Goal: Information Seeking & Learning: Learn about a topic

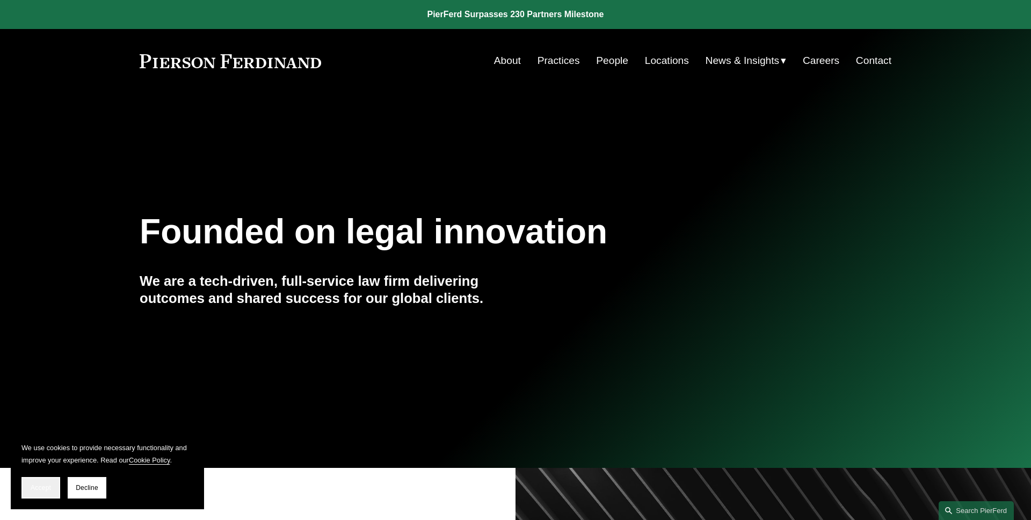
click at [37, 485] on span "Accept" at bounding box center [41, 488] width 20 height 8
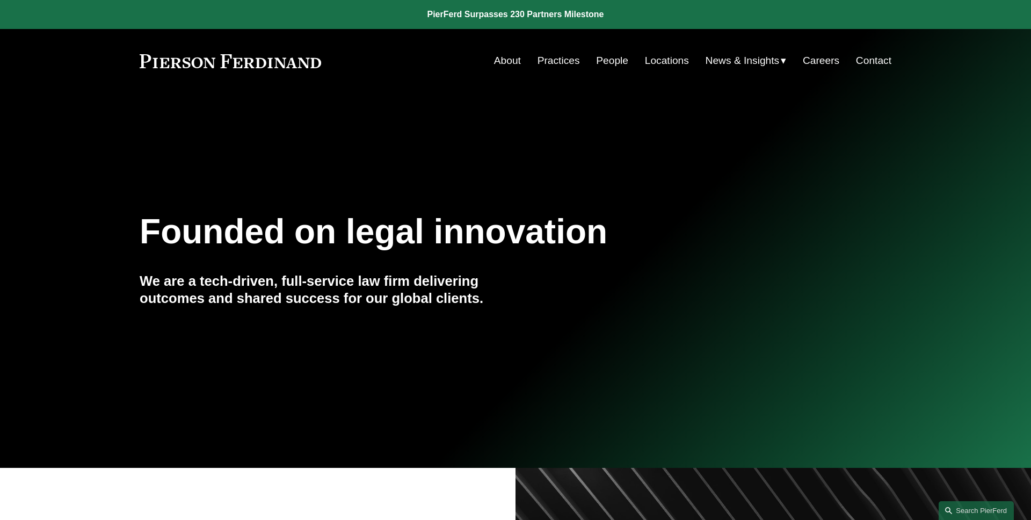
click at [605, 60] on link "People" at bounding box center [612, 60] width 32 height 20
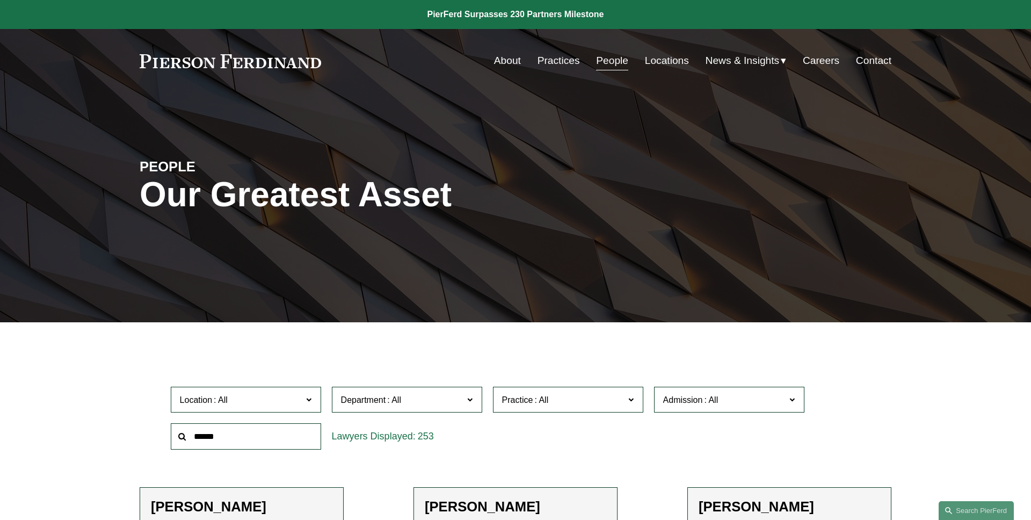
scroll to position [243, 0]
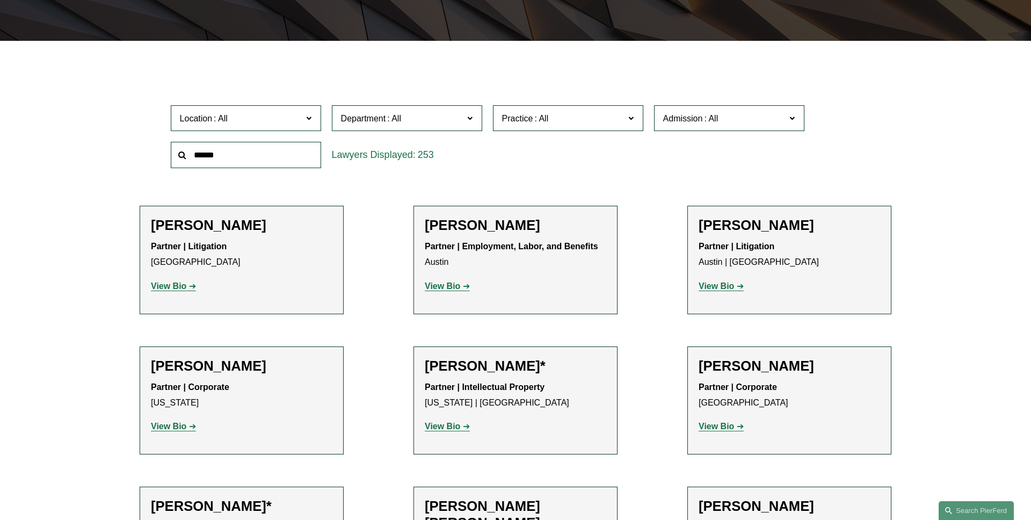
scroll to position [275, 0]
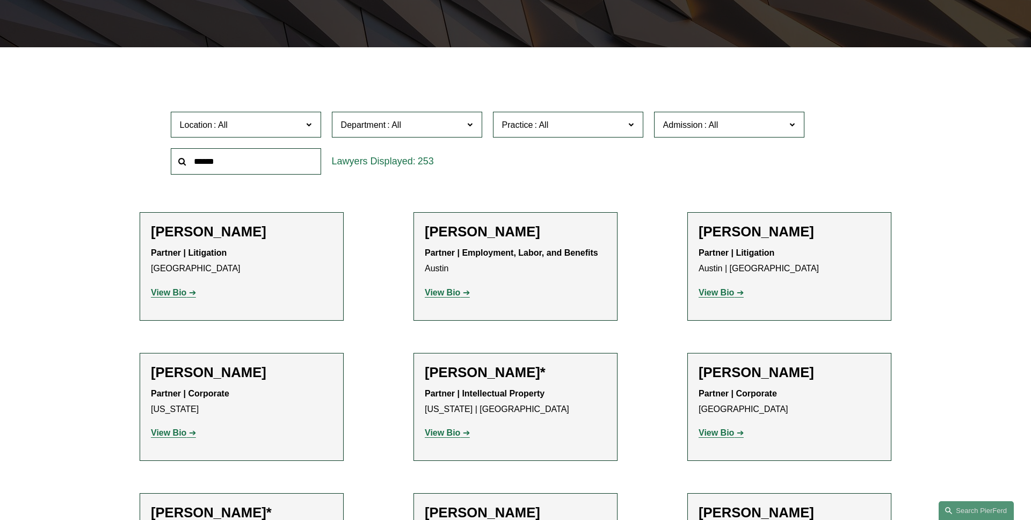
click at [273, 131] on span "Location" at bounding box center [241, 125] width 123 height 15
click at [305, 122] on label "Location" at bounding box center [246, 125] width 150 height 26
click at [250, 135] on label "Location" at bounding box center [246, 125] width 150 height 26
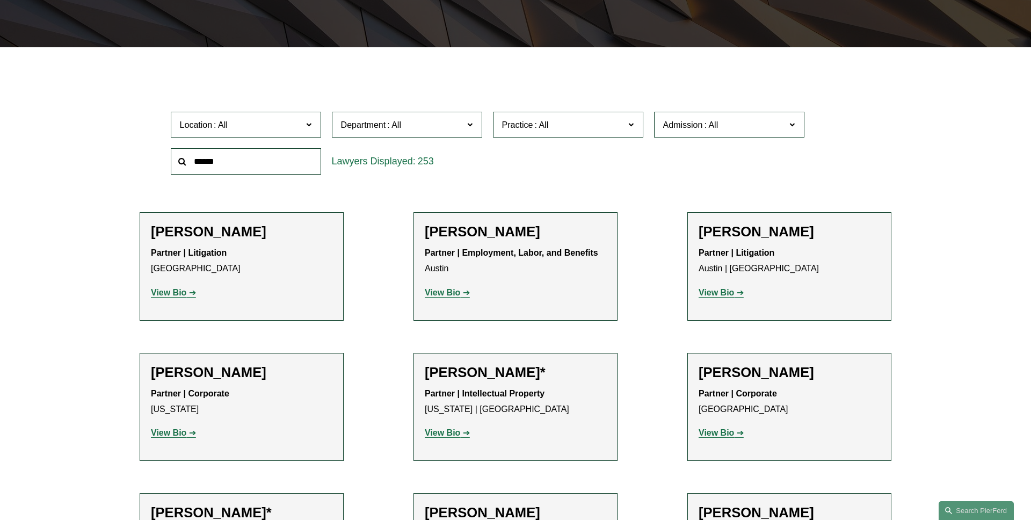
click at [0, 0] on link "London" at bounding box center [0, 0] width 0 height 0
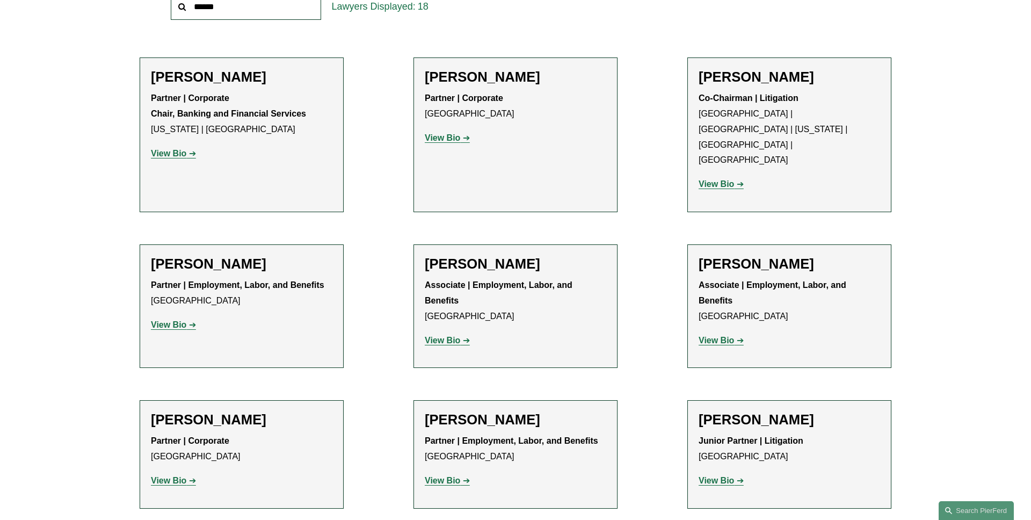
scroll to position [402, 0]
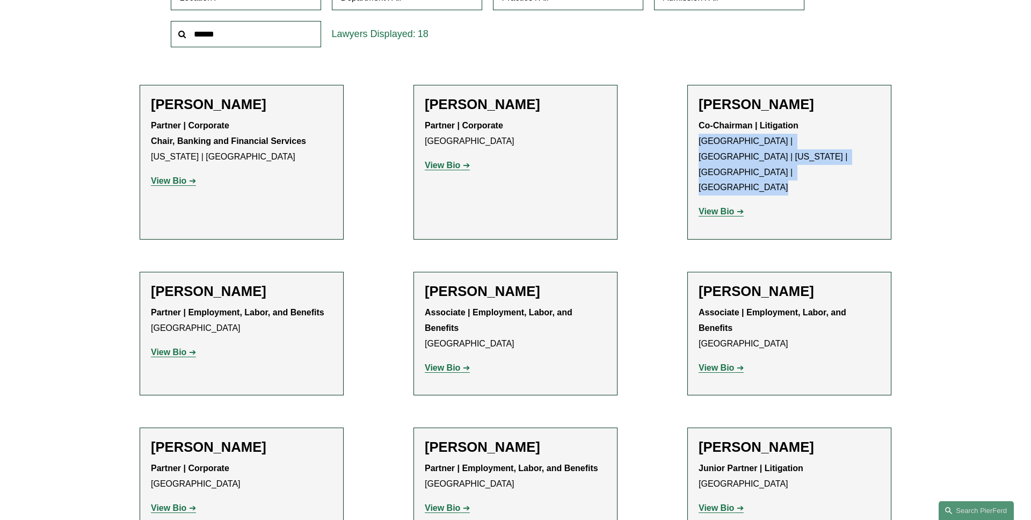
drag, startPoint x: 747, startPoint y: 165, endPoint x: 699, endPoint y: 141, distance: 53.8
click at [699, 141] on div "Co-Chairman | Litigation Atlanta | London | New York | Philadelphia | Princeton…" at bounding box center [790, 169] width 182 height 102
click at [940, 161] on div "Filter Location London London All Atlanta Austin Boston Charlotte Chicago Cinci…" at bounding box center [515, 495] width 1031 height 1116
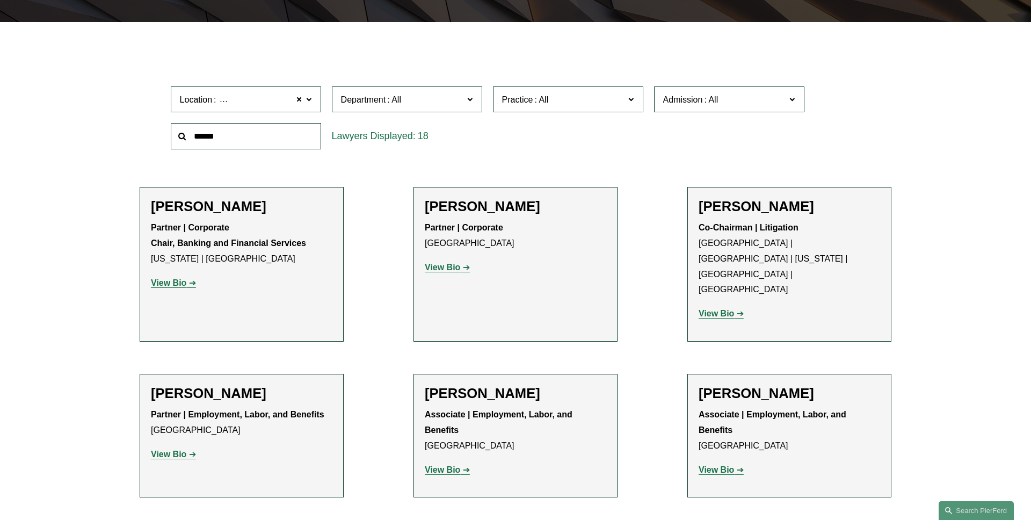
scroll to position [299, 0]
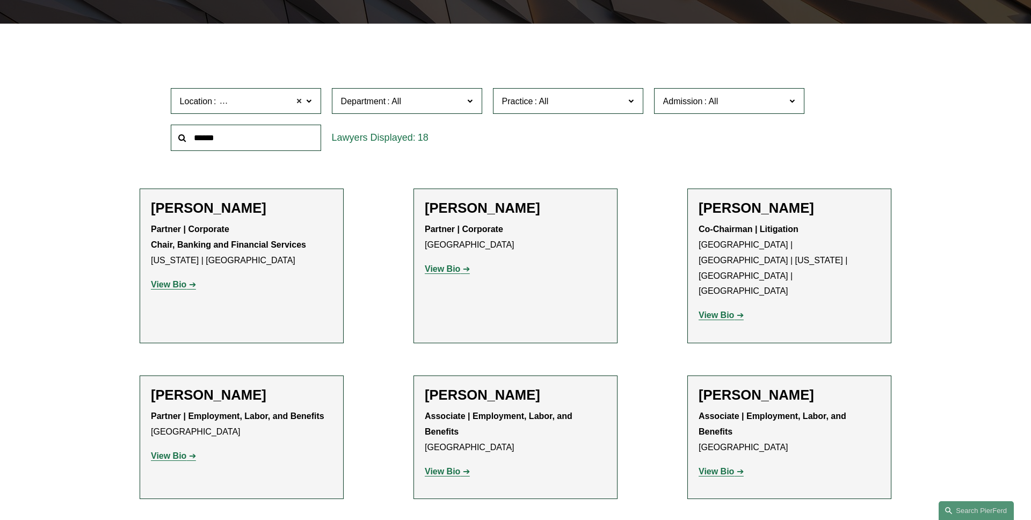
click at [300, 104] on span at bounding box center [299, 101] width 6 height 14
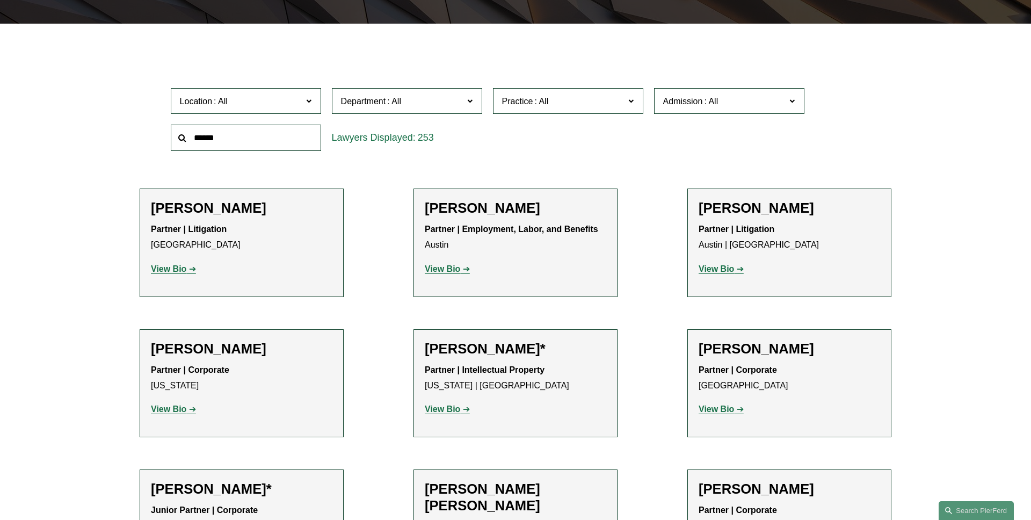
click at [478, 100] on label "Department" at bounding box center [407, 101] width 150 height 26
click at [526, 151] on div "Location All Atlanta Austin Boston Charlotte Chicago Cincinnati Cleveland Colum…" at bounding box center [515, 120] width 701 height 74
click at [463, 100] on span "Department" at bounding box center [402, 101] width 123 height 15
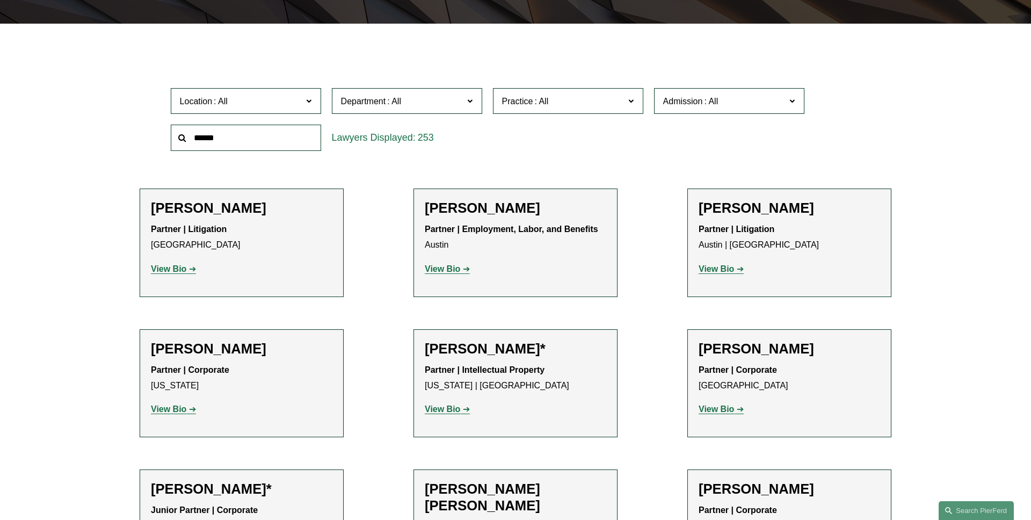
click at [542, 134] on div "Location All Atlanta Austin Boston Charlotte Chicago Cincinnati Cleveland Colum…" at bounding box center [515, 120] width 701 height 74
click at [472, 102] on span at bounding box center [469, 100] width 5 height 14
click at [468, 98] on span at bounding box center [469, 100] width 5 height 14
click at [470, 110] on label "Department" at bounding box center [407, 101] width 150 height 26
click at [474, 99] on label "Department" at bounding box center [407, 101] width 150 height 26
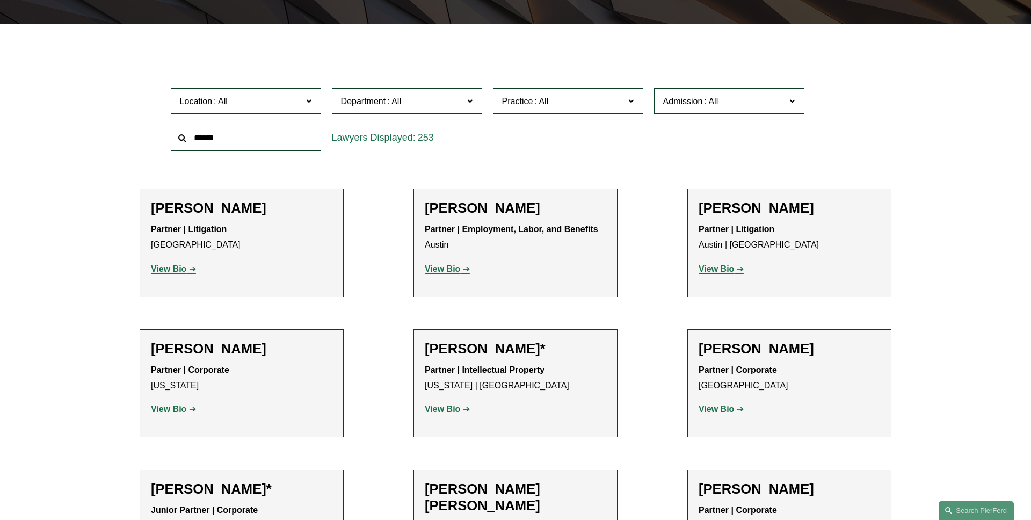
click at [526, 142] on div "Location All Atlanta Austin Boston Charlotte Chicago Cincinnati Cleveland Colum…" at bounding box center [515, 120] width 701 height 74
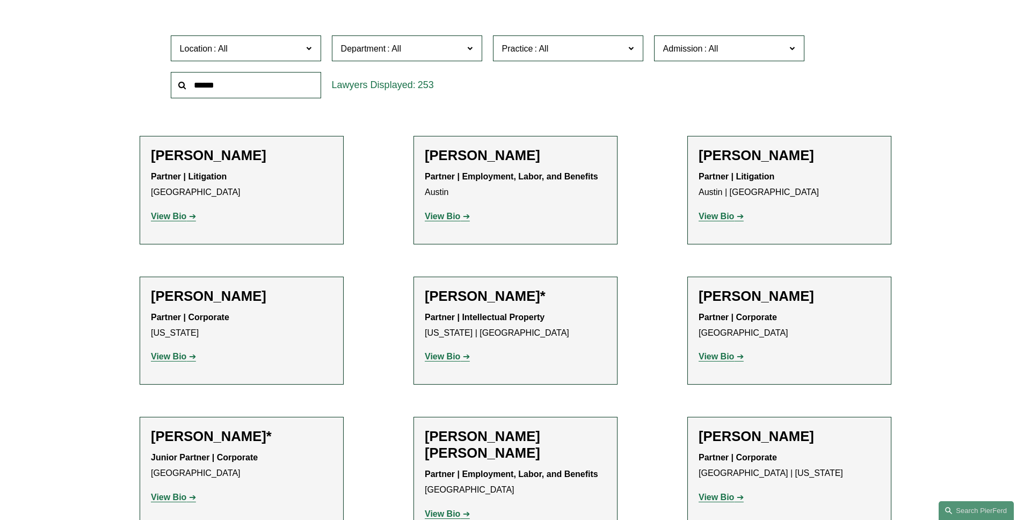
scroll to position [296, 0]
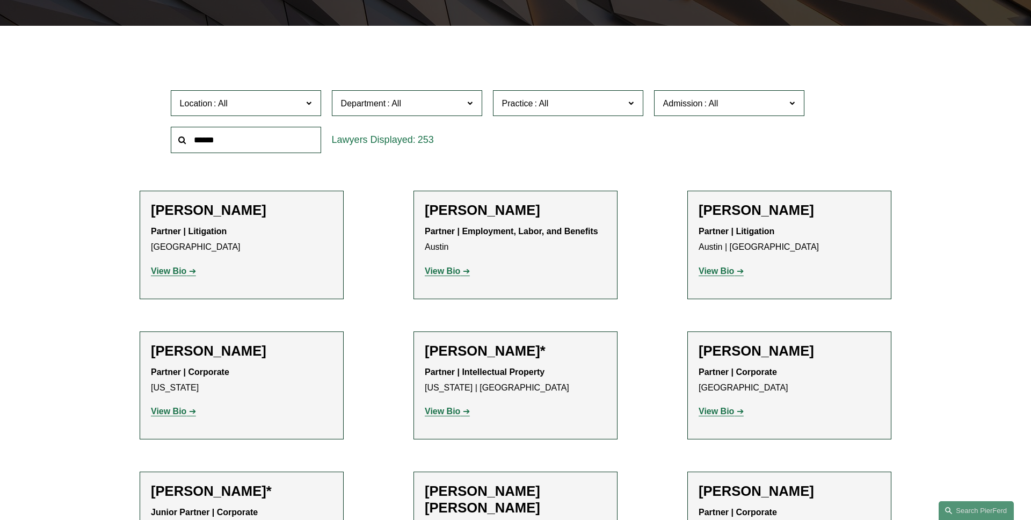
click at [472, 105] on span at bounding box center [469, 103] width 5 height 14
click at [470, 107] on span at bounding box center [469, 103] width 5 height 14
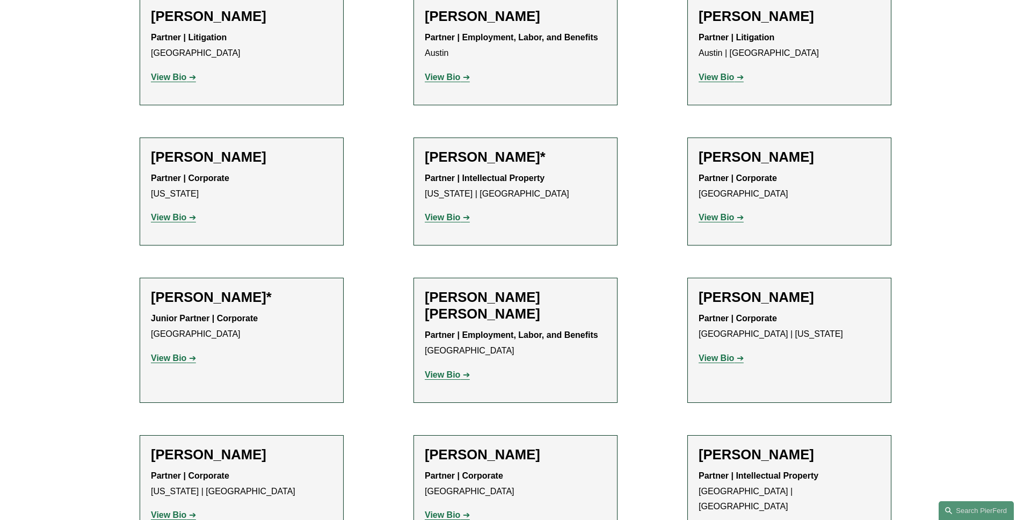
scroll to position [535, 0]
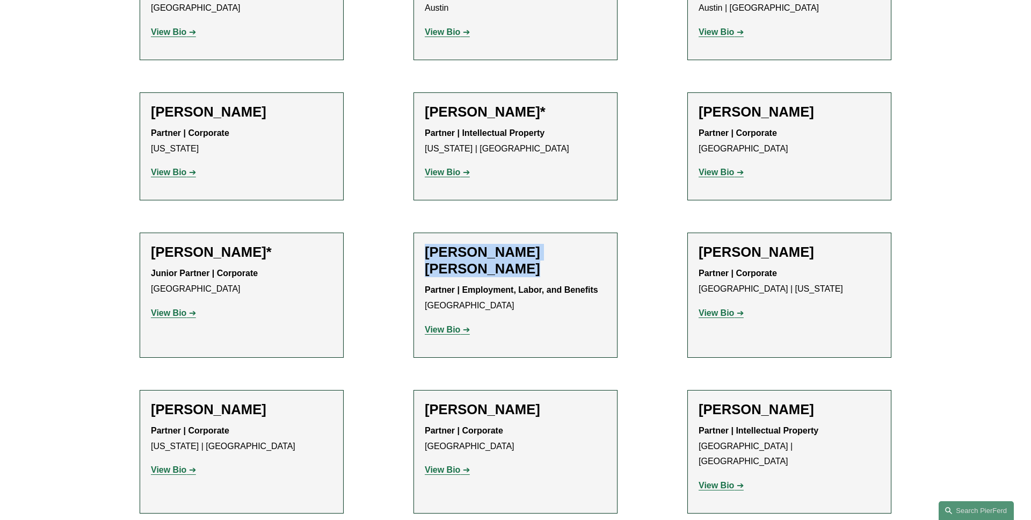
drag, startPoint x: 487, startPoint y: 277, endPoint x: 415, endPoint y: 249, distance: 77.7
click at [415, 249] on li "Giovanni D. Antonucci Di Cesare Partner | Employment, Labor, and Benefits Phila…" at bounding box center [516, 295] width 204 height 125
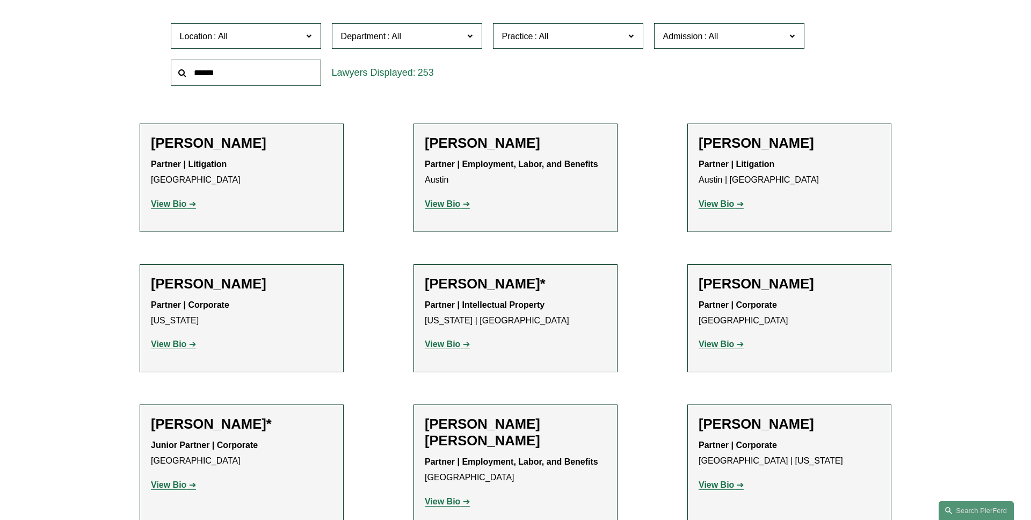
scroll to position [323, 0]
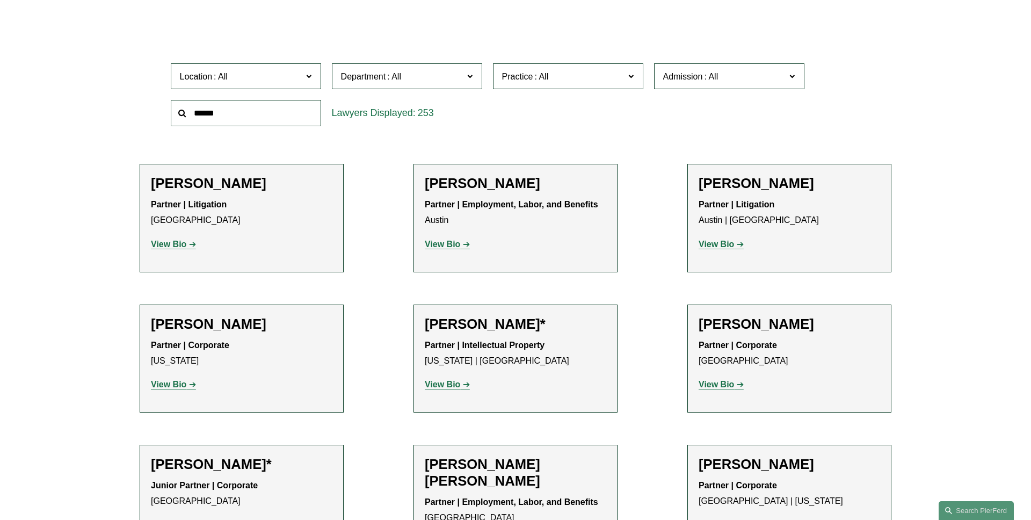
click at [260, 111] on input "text" at bounding box center [246, 113] width 150 height 26
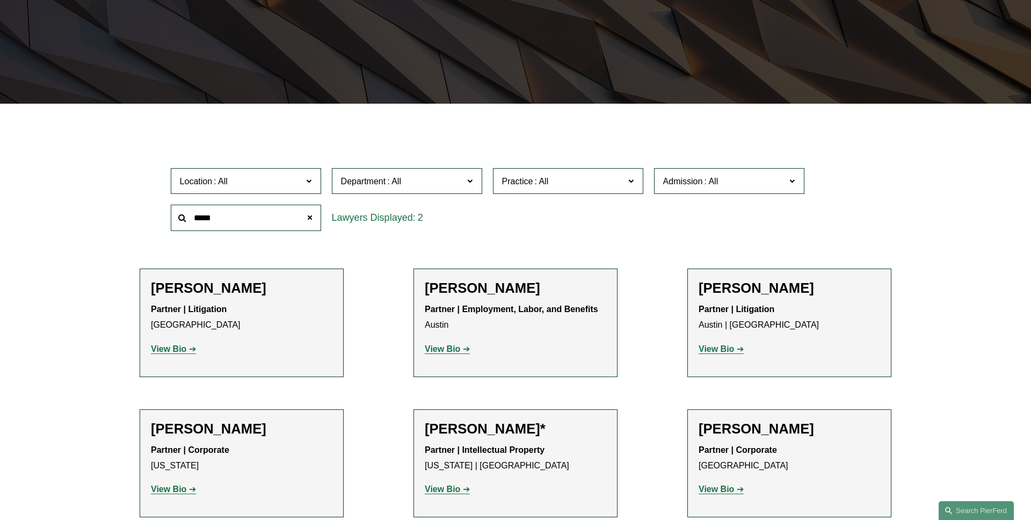
scroll to position [214, 0]
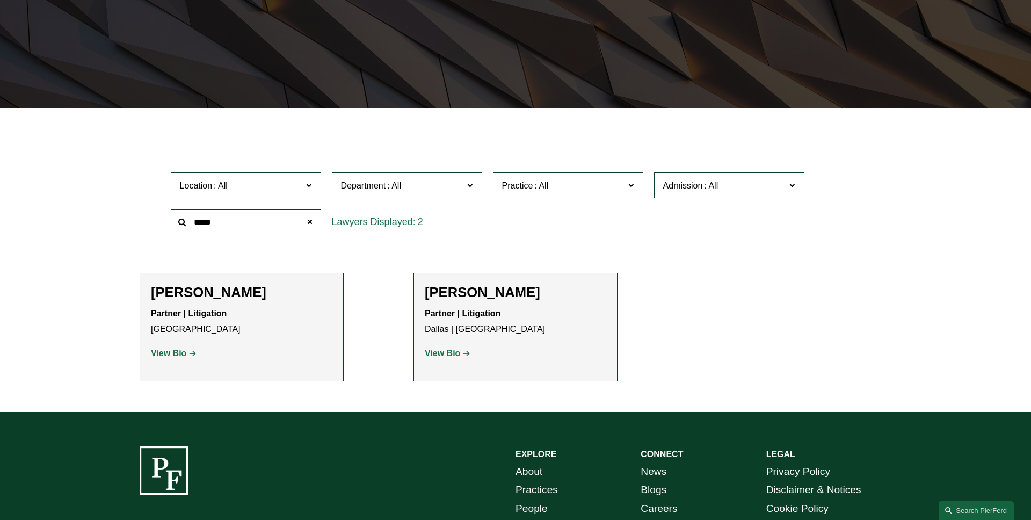
type input "*****"
drag, startPoint x: 285, startPoint y: 295, endPoint x: 142, endPoint y: 295, distance: 143.4
click at [142, 295] on li "Marquetta J. Bryan Partner | Litigation Atlanta View Bio Location: Atlanta; Dep…" at bounding box center [242, 327] width 204 height 108
click at [110, 281] on ul "Filter Location All Atlanta Austin Boston Charlotte Chicago Cincinnati Clevelan…" at bounding box center [515, 258] width 814 height 247
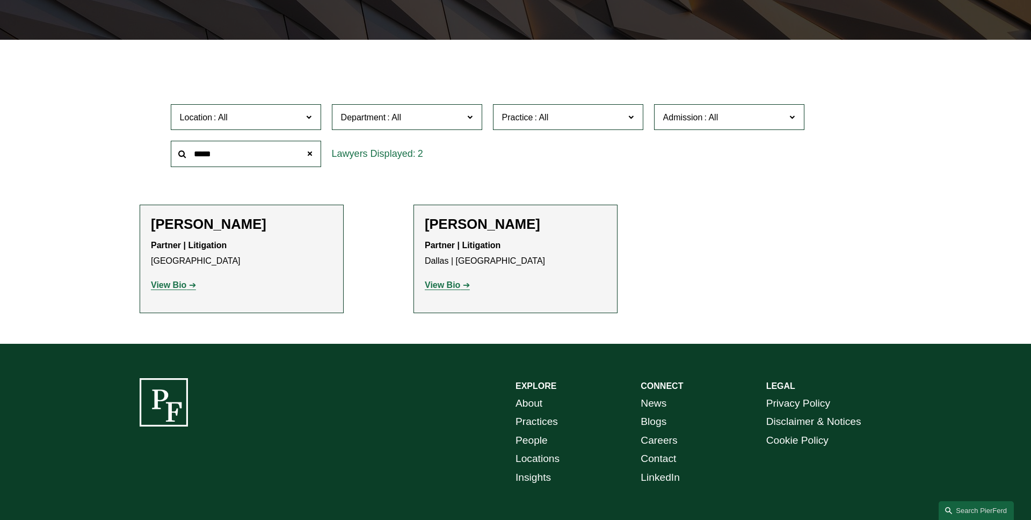
click at [104, 264] on div "Filter Location All Atlanta Austin Boston Charlotte Chicago Cincinnati Clevelan…" at bounding box center [515, 200] width 1031 height 288
click at [103, 249] on div "Filter Location All Atlanta Austin Boston Charlotte Chicago Cincinnati Clevelan…" at bounding box center [515, 200] width 1031 height 288
click at [209, 248] on strong "Partner | Litigation" at bounding box center [189, 245] width 76 height 9
click at [260, 248] on p "Partner | Litigation Atlanta" at bounding box center [242, 253] width 182 height 31
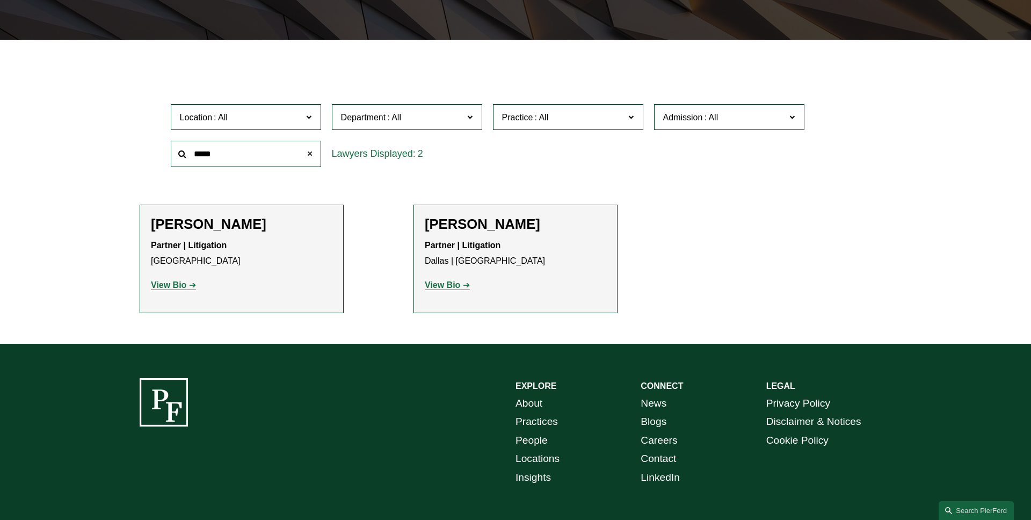
click at [310, 154] on span at bounding box center [309, 153] width 21 height 21
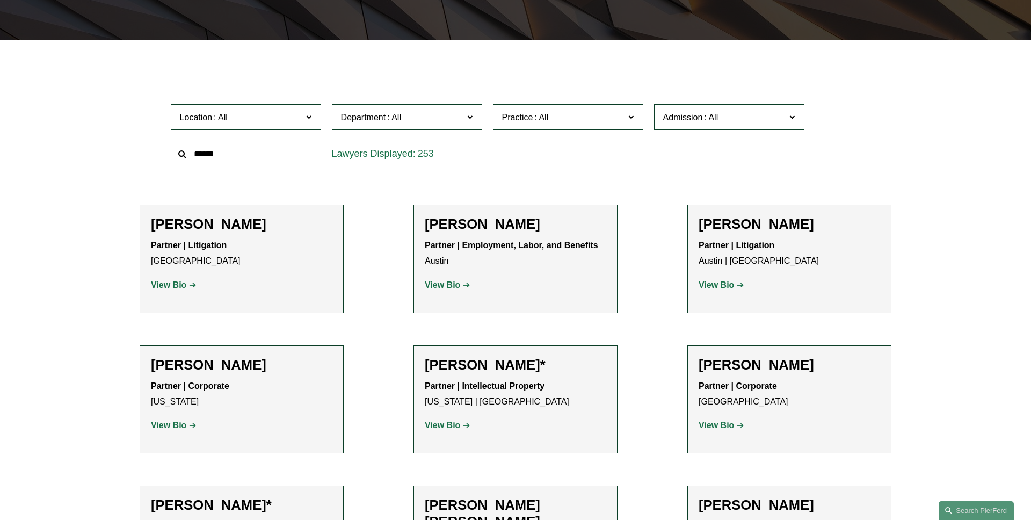
click at [432, 125] on label "Department" at bounding box center [407, 117] width 150 height 26
click at [0, 0] on link "Litigation" at bounding box center [0, 0] width 0 height 0
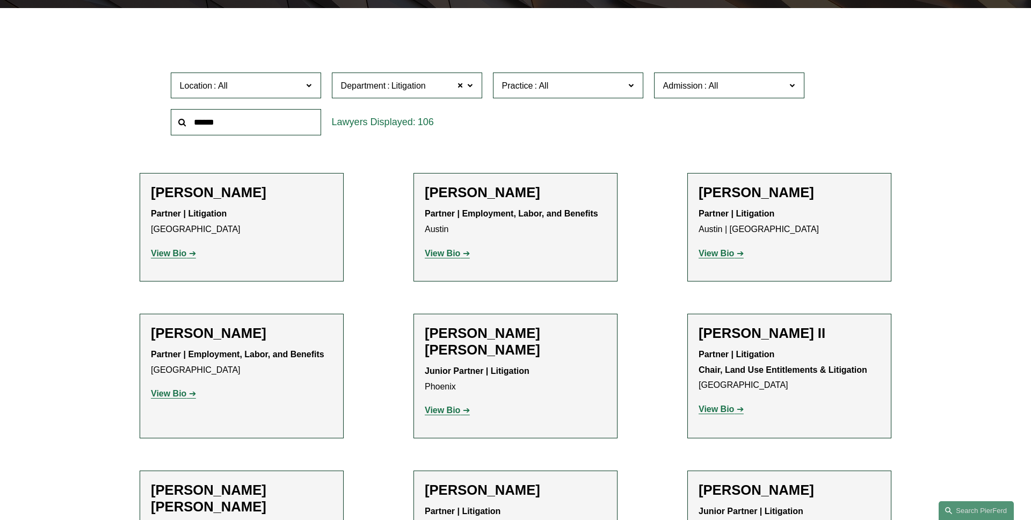
scroll to position [308, 0]
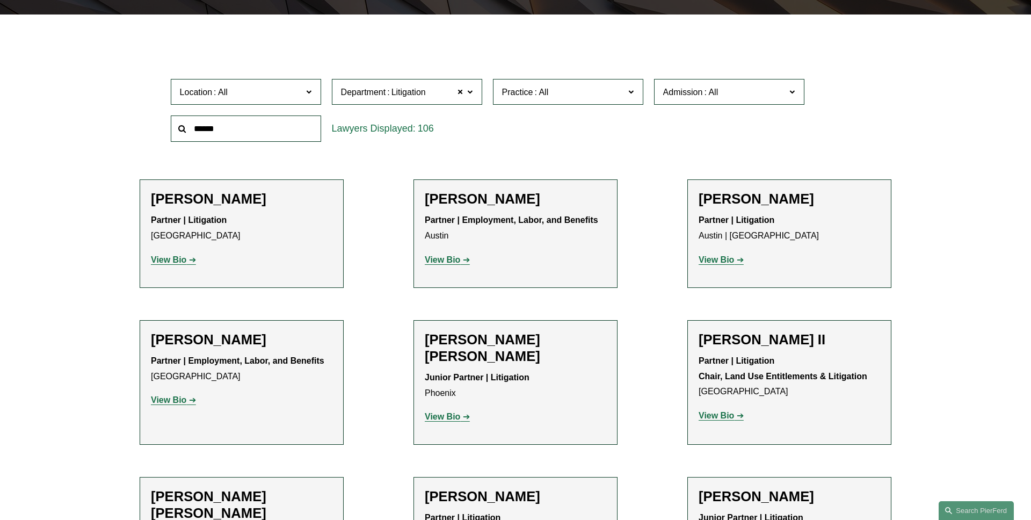
click at [473, 92] on label "Department Litigation" at bounding box center [407, 92] width 150 height 26
click at [0, 0] on link "Employment, Labor, and Benefits" at bounding box center [0, 0] width 0 height 0
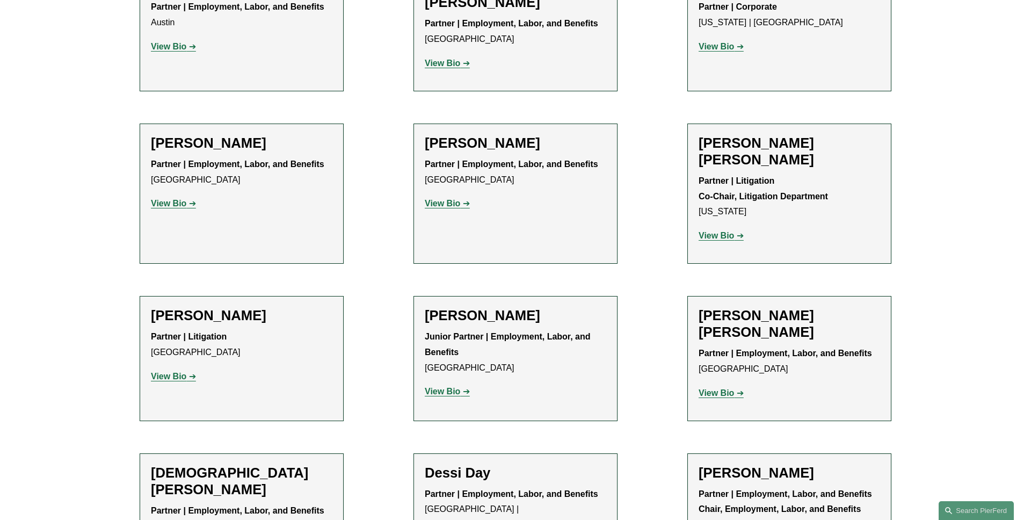
scroll to position [530, 0]
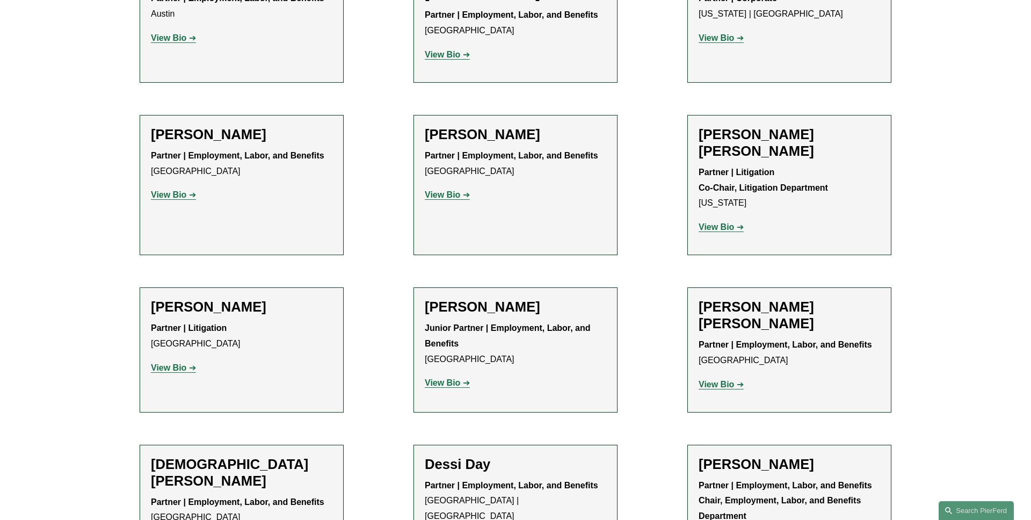
click at [273, 330] on p "Partner | Litigation Atlanta" at bounding box center [242, 336] width 182 height 31
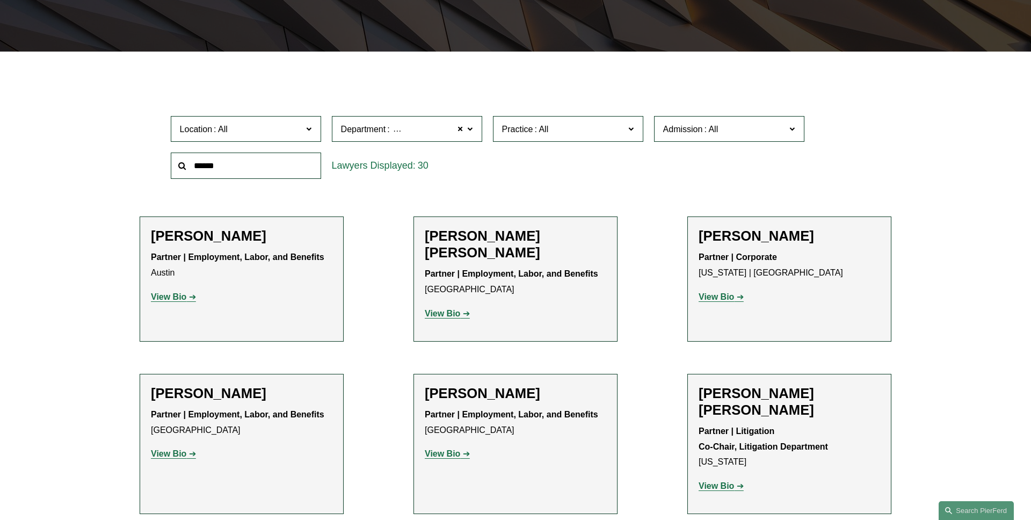
scroll to position [269, 0]
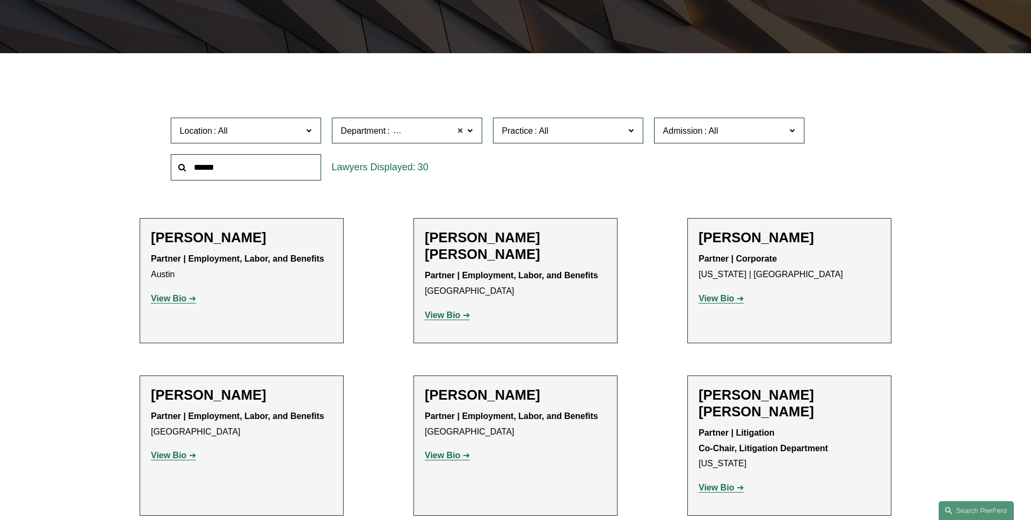
click at [460, 131] on span at bounding box center [461, 131] width 6 height 14
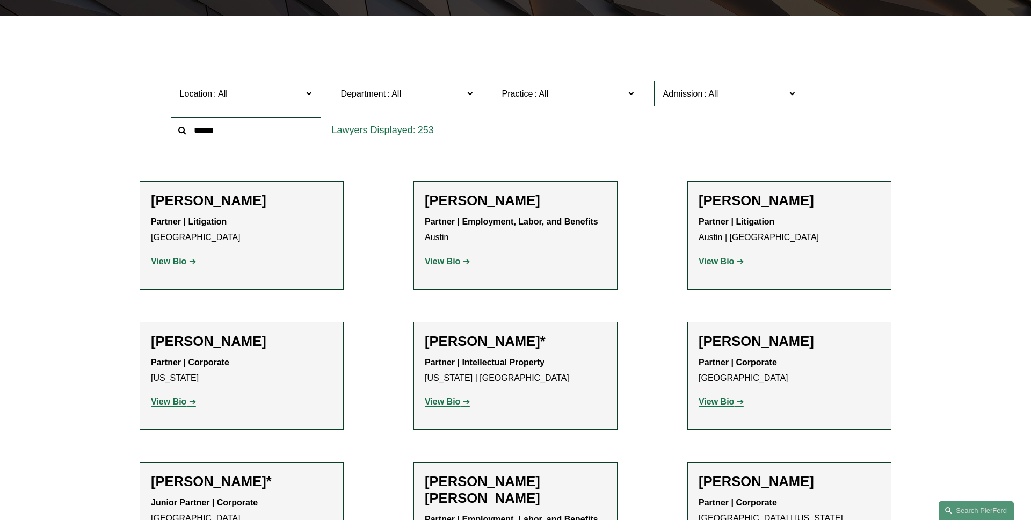
scroll to position [303, 0]
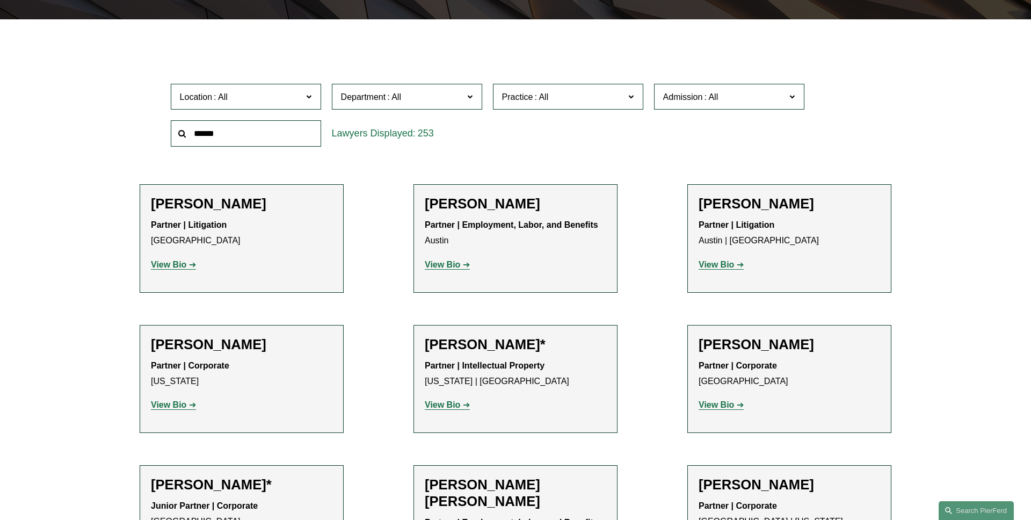
click at [623, 99] on span "Practice" at bounding box center [563, 97] width 123 height 15
click at [0, 0] on link "Communications & Media" at bounding box center [0, 0] width 0 height 0
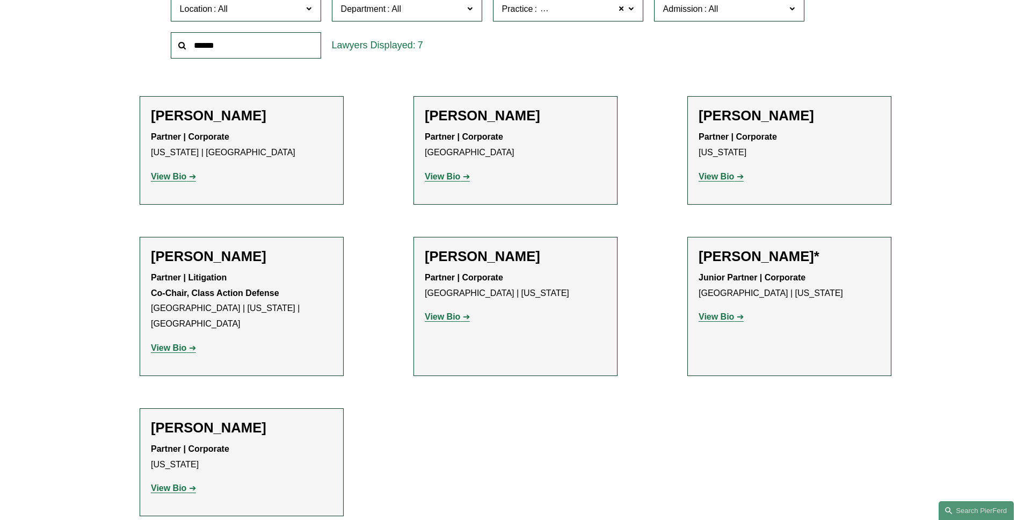
scroll to position [334, 0]
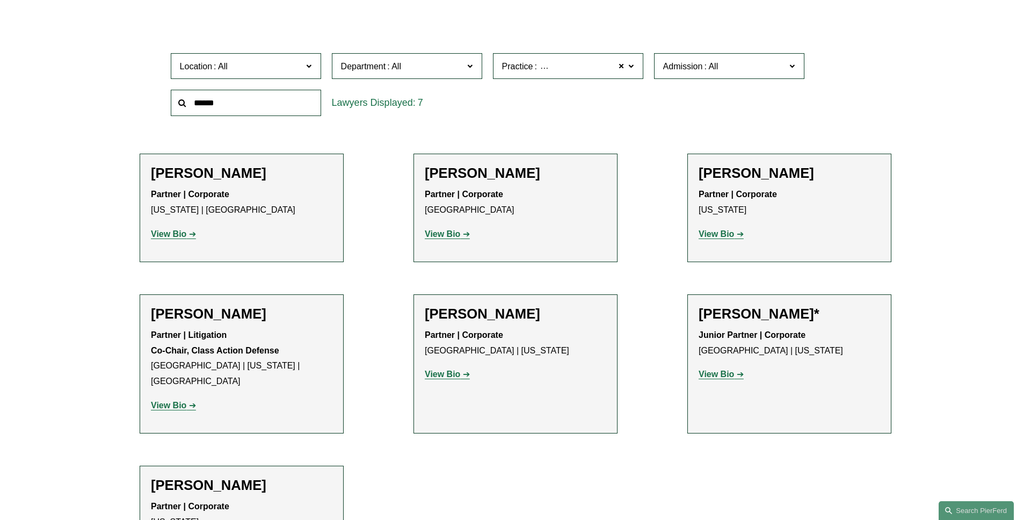
click at [635, 65] on label "Practice Communications & Media" at bounding box center [568, 66] width 150 height 26
click at [0, 0] on link "Global Media, Entertainment & Sports" at bounding box center [0, 0] width 0 height 0
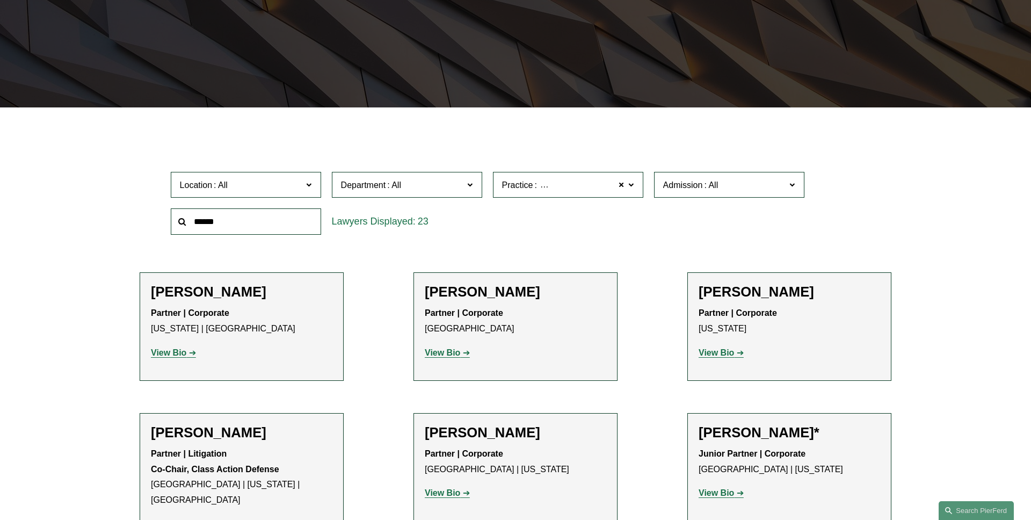
scroll to position [214, 0]
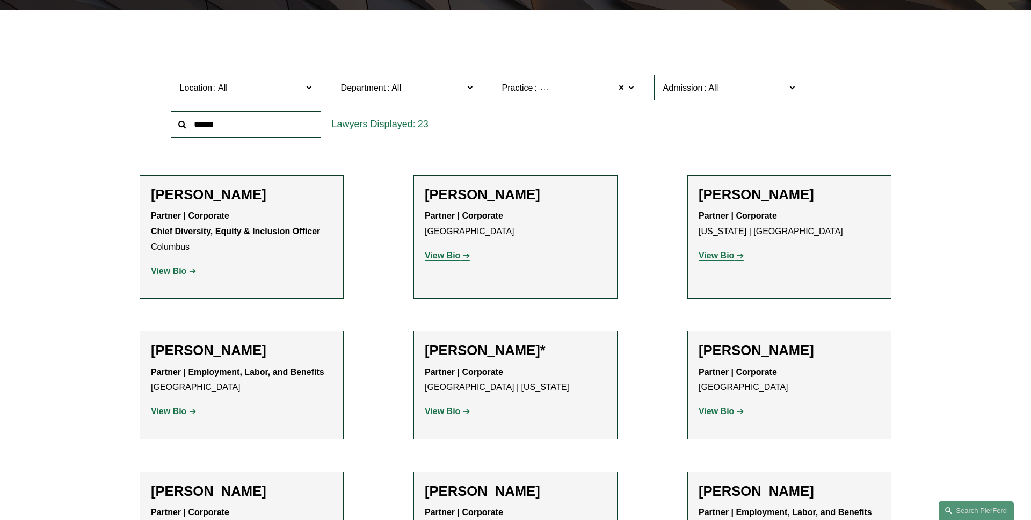
click at [621, 90] on span at bounding box center [622, 88] width 6 height 14
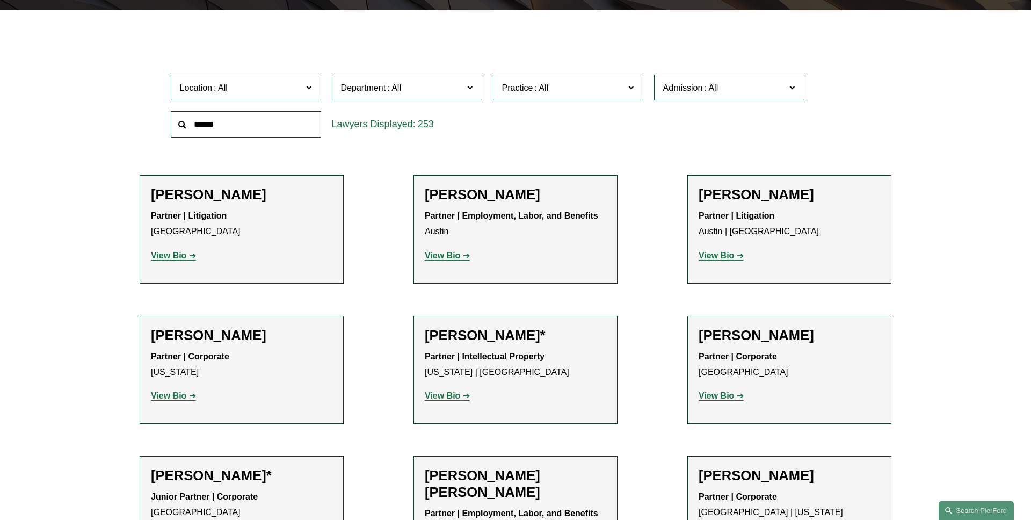
click at [647, 137] on div "Location All Atlanta Austin Boston Charlotte Chicago Cincinnati Cleveland Colum…" at bounding box center [515, 106] width 701 height 74
click at [156, 185] on li "Katie Ackels Partner | Litigation Dallas View Bio Location: Dallas; Department:…" at bounding box center [242, 229] width 204 height 108
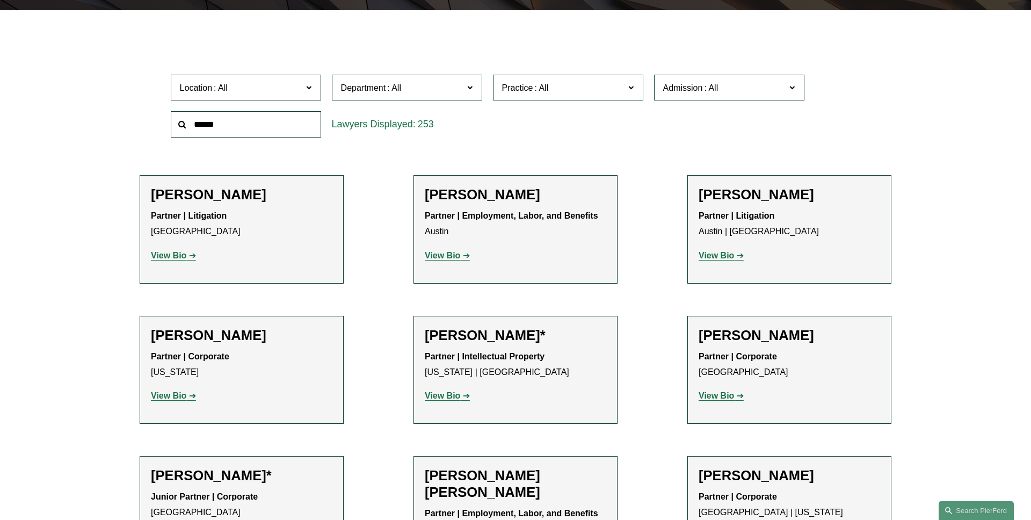
click at [588, 89] on span "Practice" at bounding box center [563, 88] width 123 height 15
click at [0, 0] on link "International Insurance Regulatory" at bounding box center [0, 0] width 0 height 0
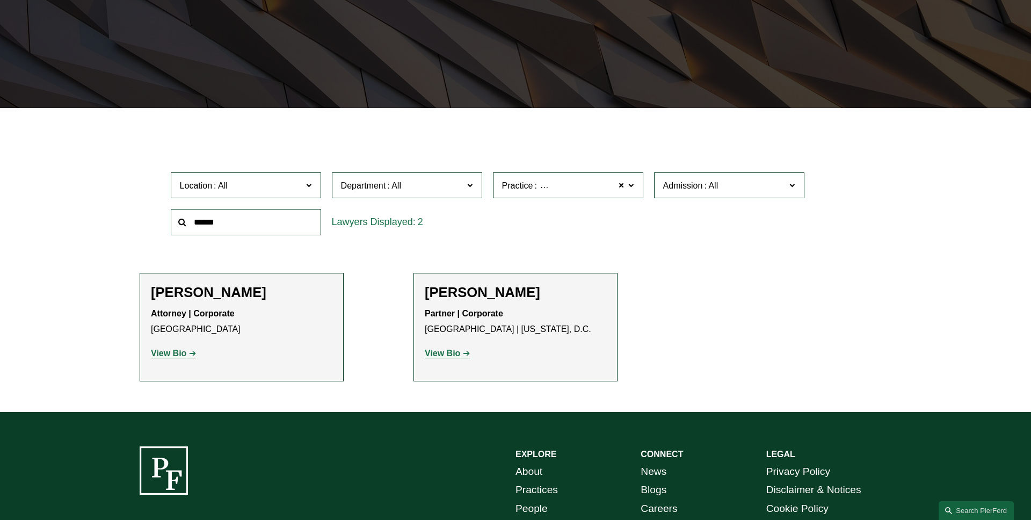
scroll to position [263, 0]
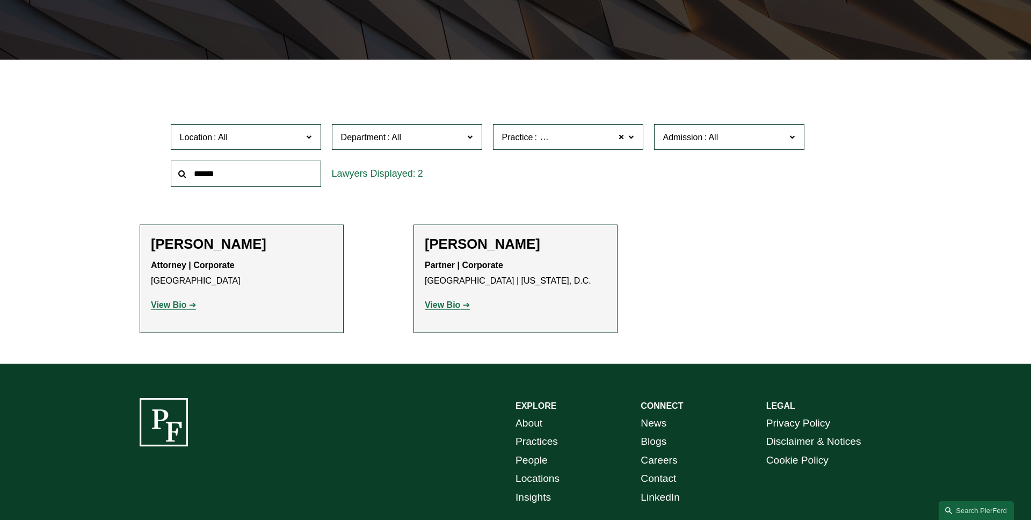
drag, startPoint x: 568, startPoint y: 246, endPoint x: 417, endPoint y: 242, distance: 151.0
click at [421, 242] on li "Thomas F. Morante Partner | Corporate Miami | Washington, D.C. View Bio Locatio…" at bounding box center [516, 278] width 204 height 108
click at [688, 232] on ul "Filter Location All Atlanta Austin Boston Charlotte Chicago Cincinnati Clevelan…" at bounding box center [515, 209] width 814 height 247
click at [623, 140] on span at bounding box center [622, 137] width 6 height 14
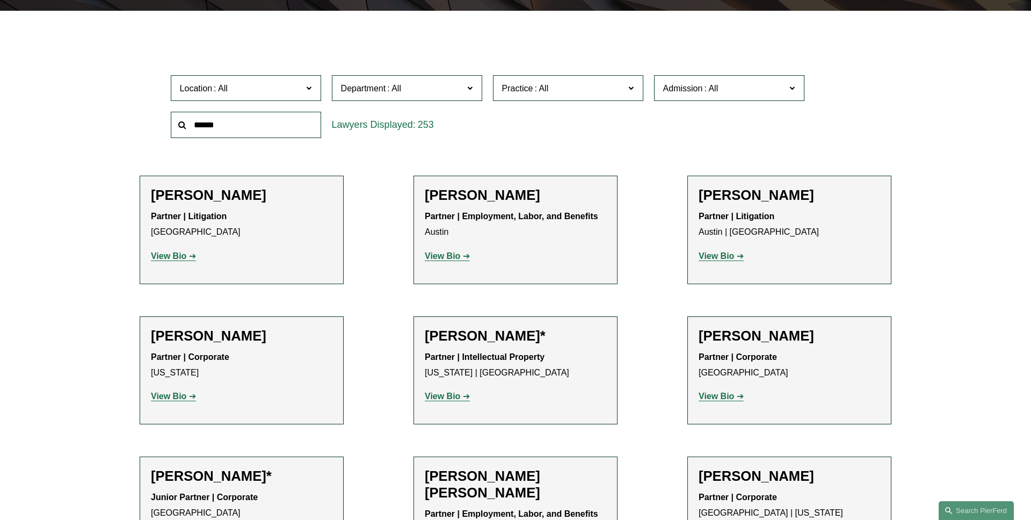
scroll to position [338, 0]
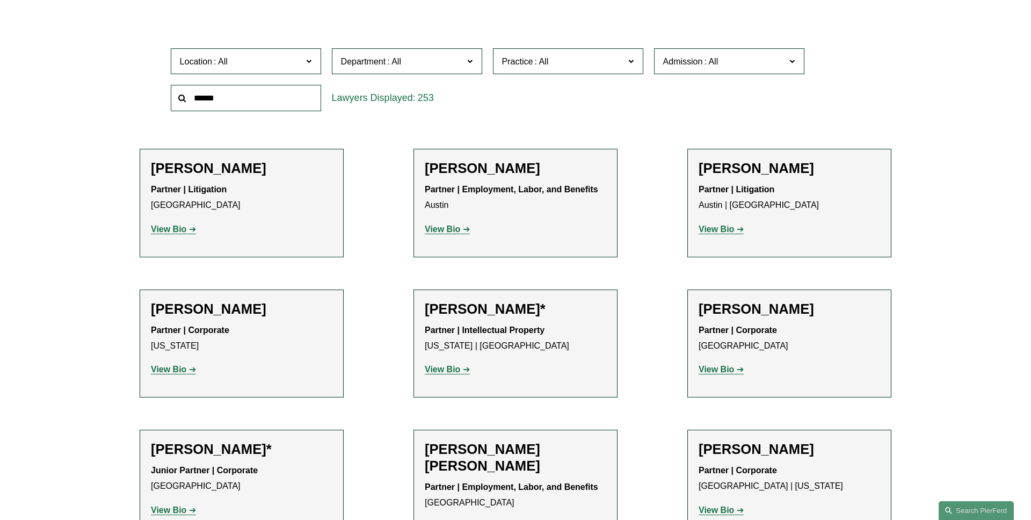
click at [608, 69] on label "Practice" at bounding box center [568, 61] width 150 height 26
click at [0, 0] on link "Antitrust Counseling" at bounding box center [0, 0] width 0 height 0
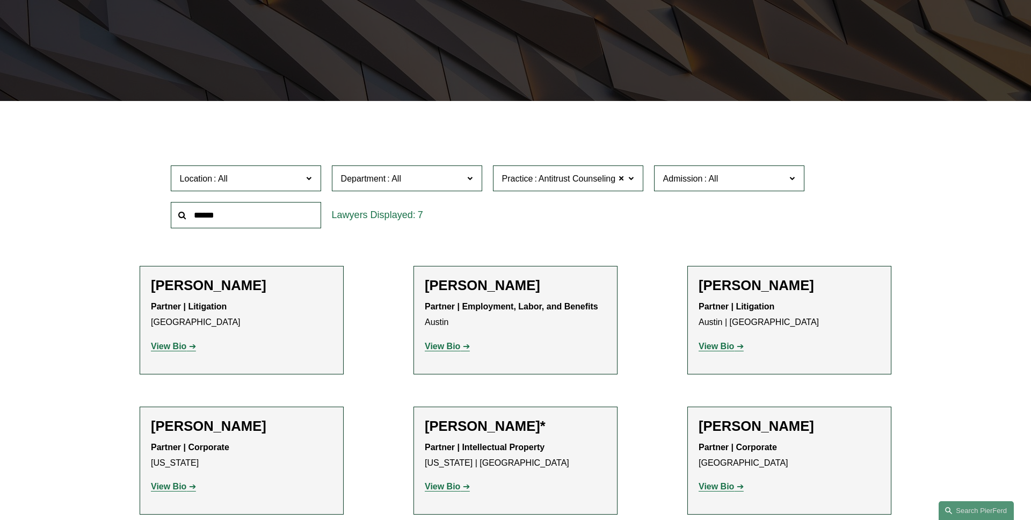
scroll to position [214, 0]
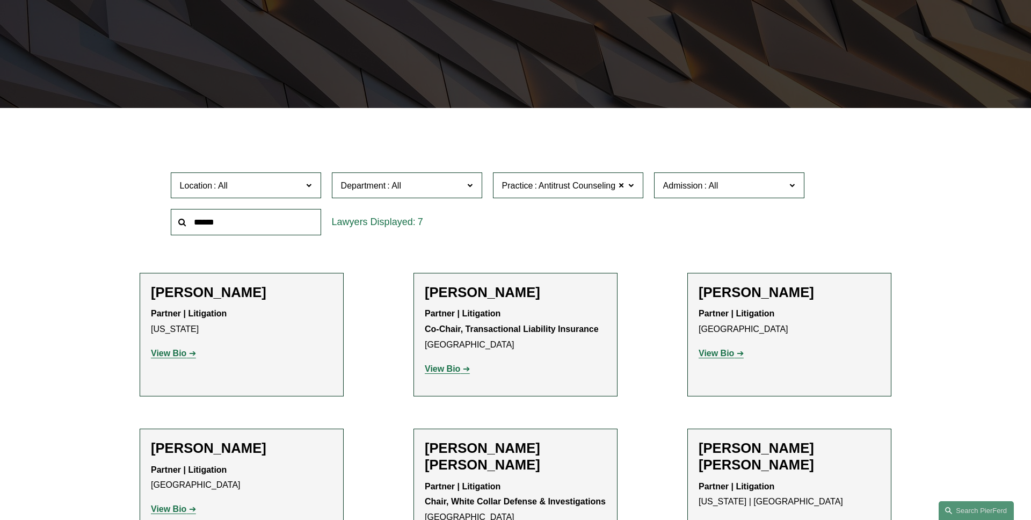
click at [634, 184] on label "Practice Antitrust Counseling" at bounding box center [568, 185] width 150 height 26
click at [0, 0] on link "Appellate" at bounding box center [0, 0] width 0 height 0
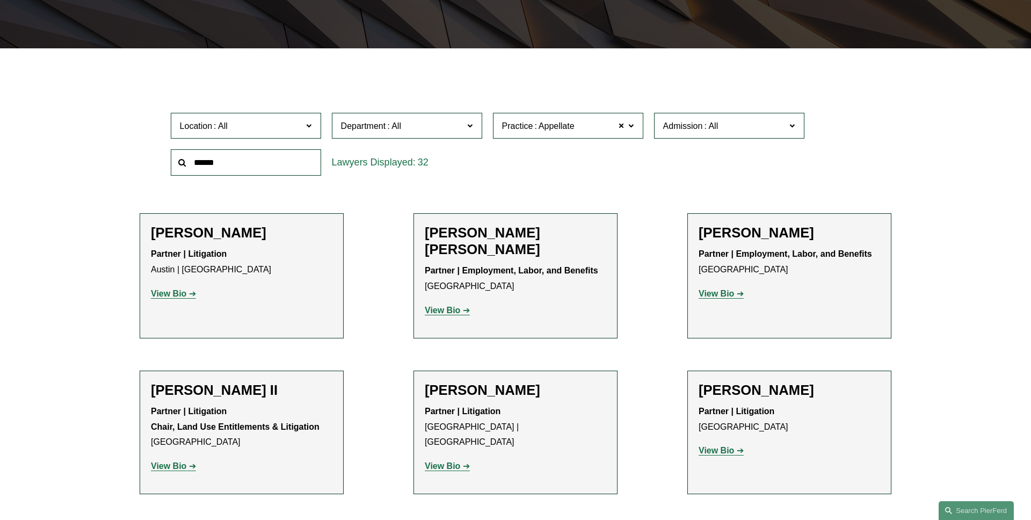
scroll to position [271, 0]
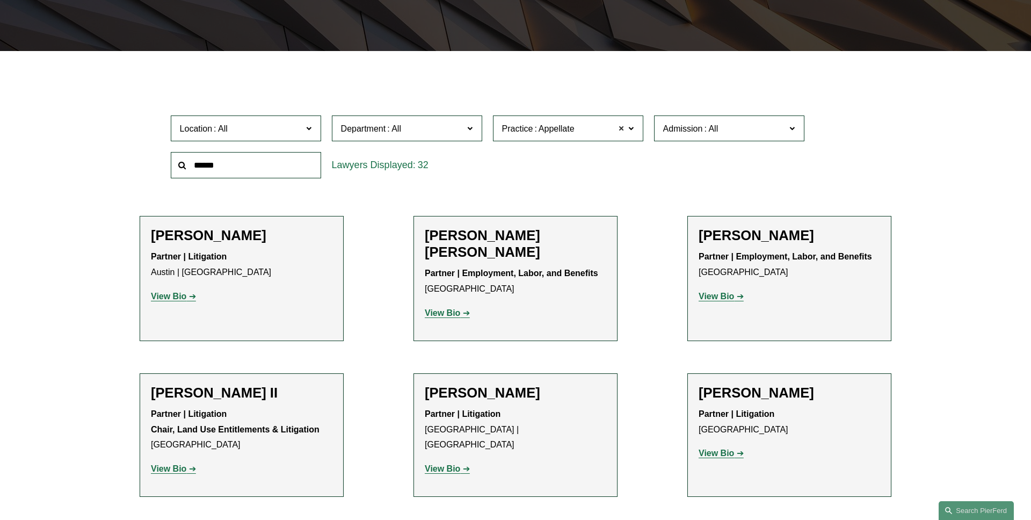
click at [619, 128] on span at bounding box center [622, 128] width 6 height 14
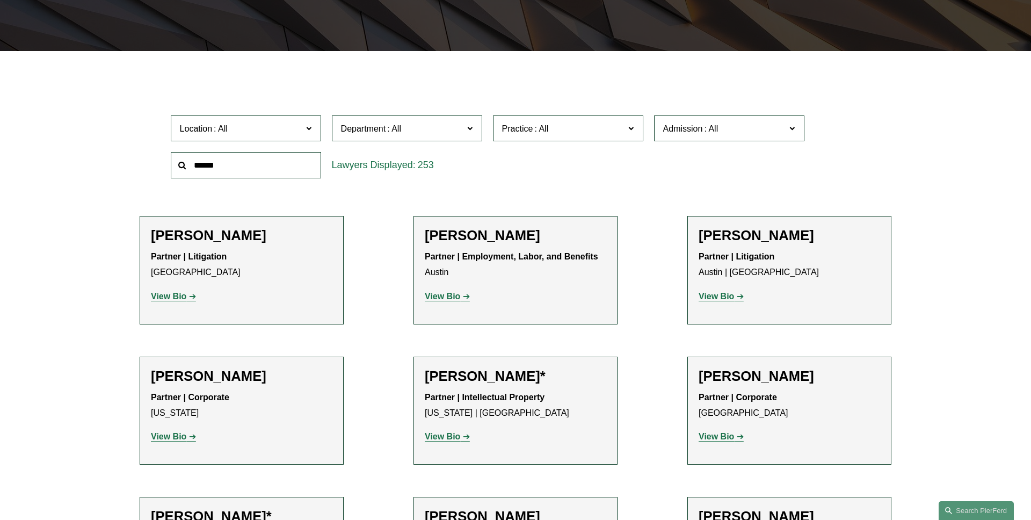
click at [654, 163] on div "Location All Atlanta Austin Boston Charlotte Chicago Cincinnati Cleveland Colum…" at bounding box center [515, 147] width 701 height 74
click at [727, 164] on div "Location All Atlanta Austin Boston Charlotte Chicago Cincinnati Cleveland Colum…" at bounding box center [515, 147] width 701 height 74
click at [815, 129] on div "Location All Atlanta Austin Boston Charlotte Chicago Cincinnati Cleveland Colum…" at bounding box center [515, 147] width 701 height 74
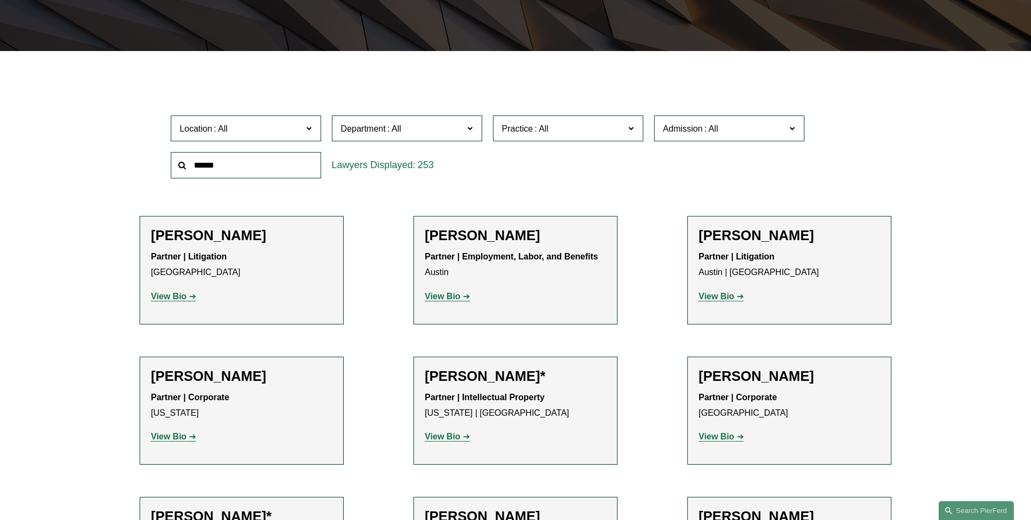
click at [815, 129] on div "Location All Atlanta Austin Boston Charlotte Chicago Cincinnati Cleveland Colum…" at bounding box center [515, 147] width 701 height 74
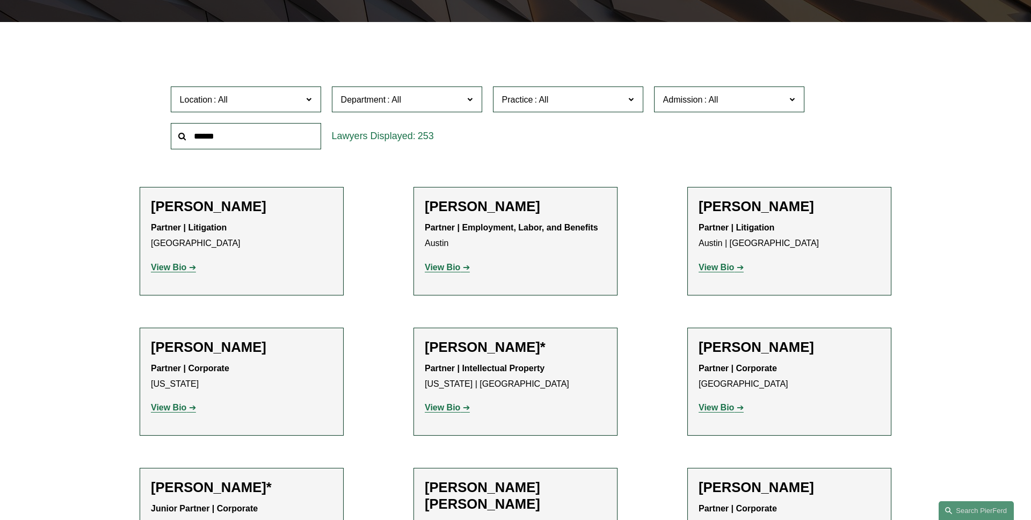
click at [798, 101] on label "Admission" at bounding box center [729, 99] width 150 height 26
click at [788, 102] on label "Admission" at bounding box center [729, 99] width 150 height 26
click at [857, 109] on div "Location All Atlanta Austin Boston Charlotte Chicago Cincinnati Cleveland Colum…" at bounding box center [515, 118] width 701 height 74
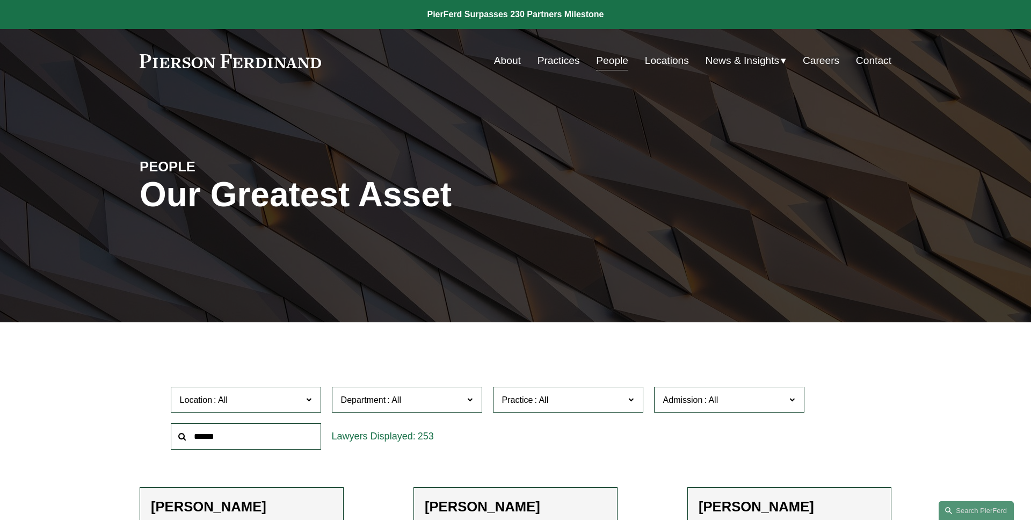
click at [75, 170] on div "PEOPLE Our Greatest Asset" at bounding box center [515, 208] width 1031 height 162
click at [75, 172] on div "PEOPLE Our Greatest Asset" at bounding box center [515, 208] width 1031 height 162
click at [637, 145] on div "PEOPLE Our Greatest Asset" at bounding box center [515, 208] width 1031 height 162
